Goal: Information Seeking & Learning: Understand process/instructions

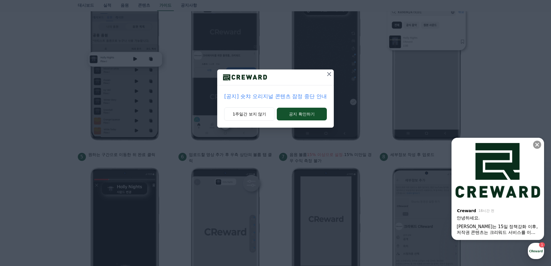
click at [328, 74] on icon at bounding box center [328, 74] width 7 height 7
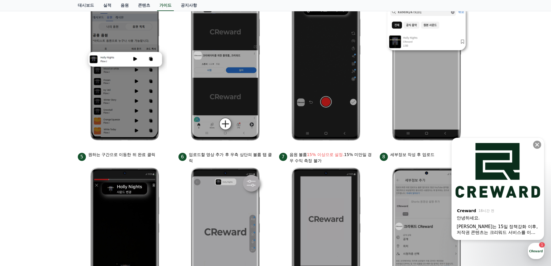
click at [484, 233] on div "저작권 콘텐츠는 크리워드 서비스를 이용하실 수 없습니다." at bounding box center [497, 232] width 82 height 6
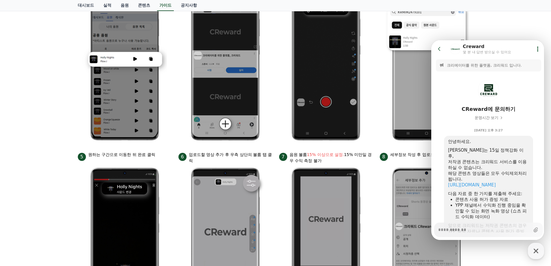
scroll to position [121, 0]
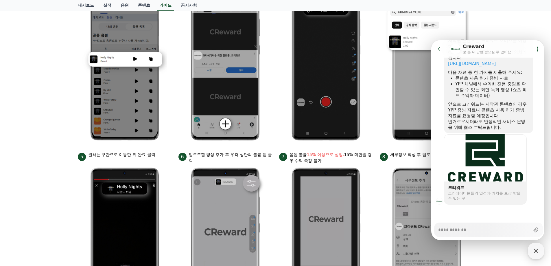
click at [533, 146] on div "크리워드 크리에이터분들의 열정과 가치를 보상 받을 수 있는 곳" at bounding box center [488, 169] width 114 height 70
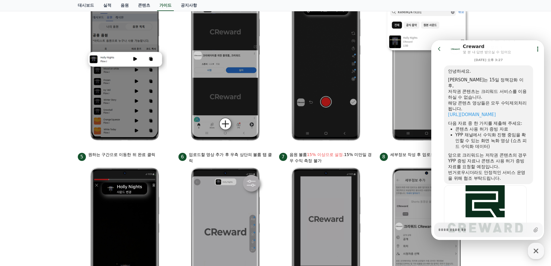
scroll to position [63, 0]
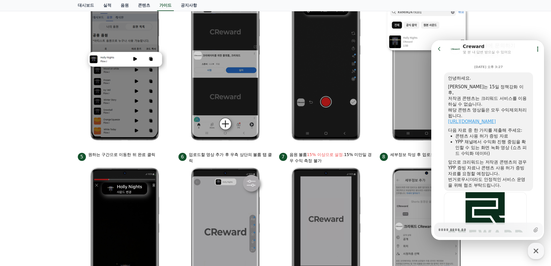
click at [475, 119] on link "https://creward.net/music/notice/main/view/172" at bounding box center [472, 121] width 48 height 5
type textarea "*"
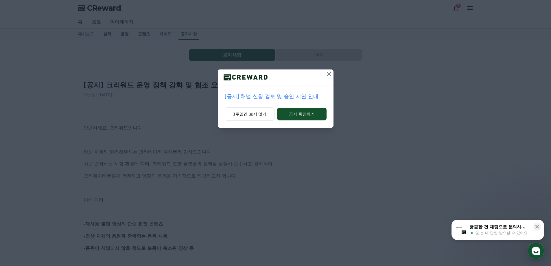
click at [328, 73] on icon at bounding box center [328, 74] width 7 height 7
click at [537, 227] on icon at bounding box center [537, 226] width 6 height 6
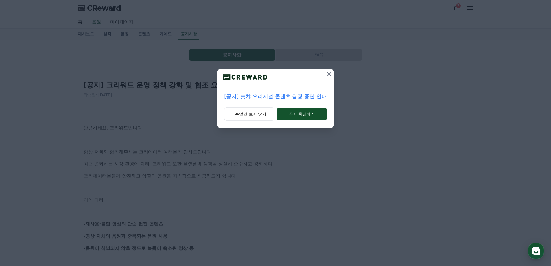
click at [328, 75] on icon at bounding box center [329, 74] width 4 height 4
